Goal: Navigation & Orientation: Find specific page/section

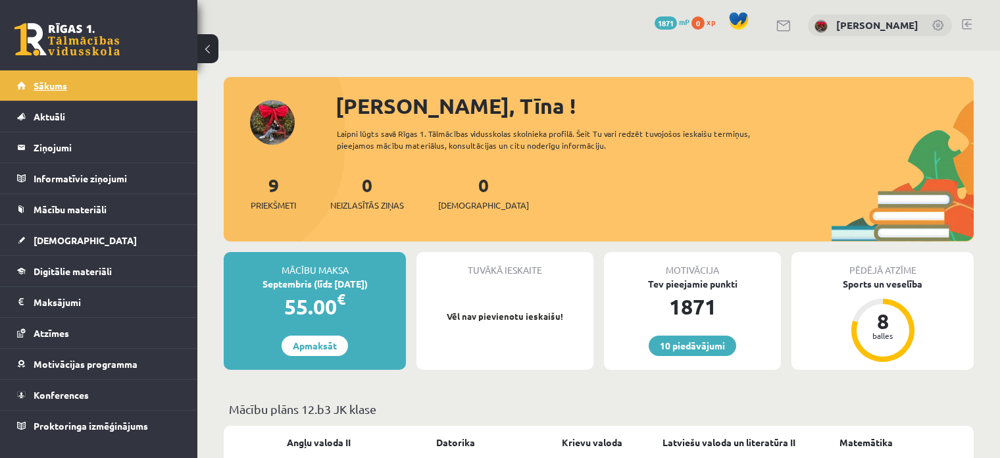
click at [63, 89] on span "Sākums" at bounding box center [51, 86] width 34 height 12
drag, startPoint x: 36, startPoint y: 95, endPoint x: 32, endPoint y: 88, distance: 8.2
click at [32, 88] on link "Sākums" at bounding box center [99, 85] width 164 height 30
click at [38, 75] on link "Sākums" at bounding box center [99, 85] width 164 height 30
click at [91, 38] on link at bounding box center [66, 39] width 105 height 33
